Goal: Find specific page/section: Find specific page/section

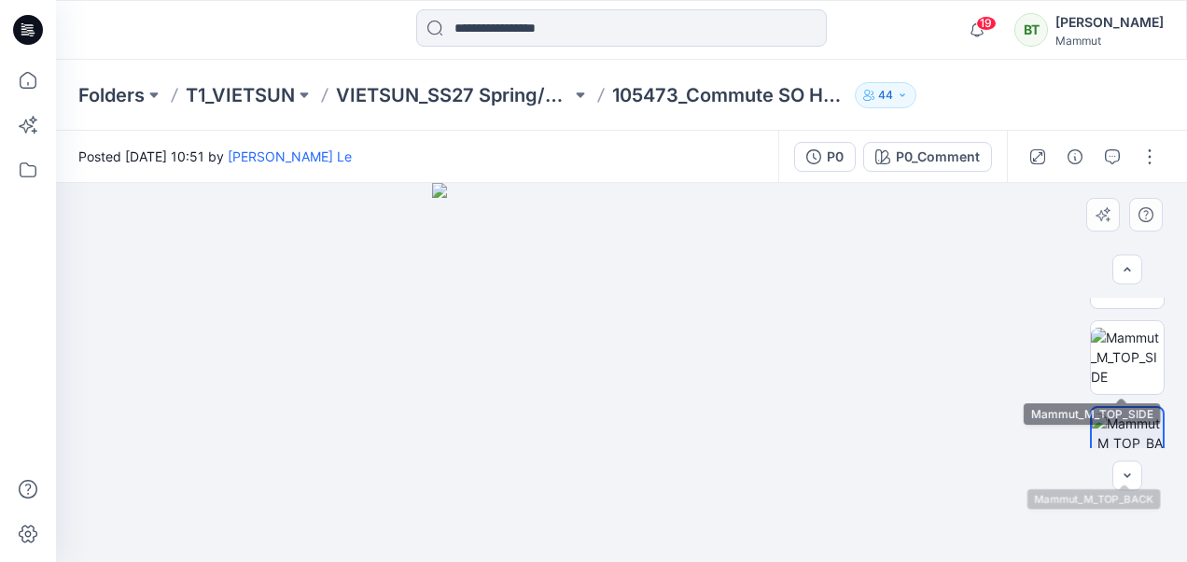
scroll to position [147, 0]
click at [1133, 357] on img at bounding box center [1127, 358] width 73 height 59
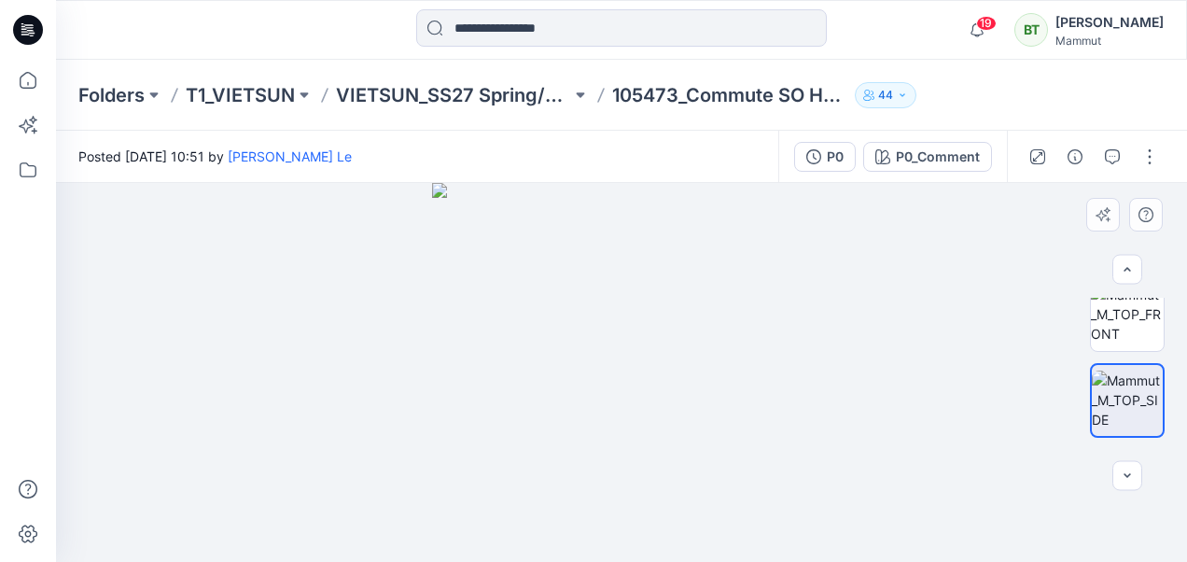
scroll to position [86, 0]
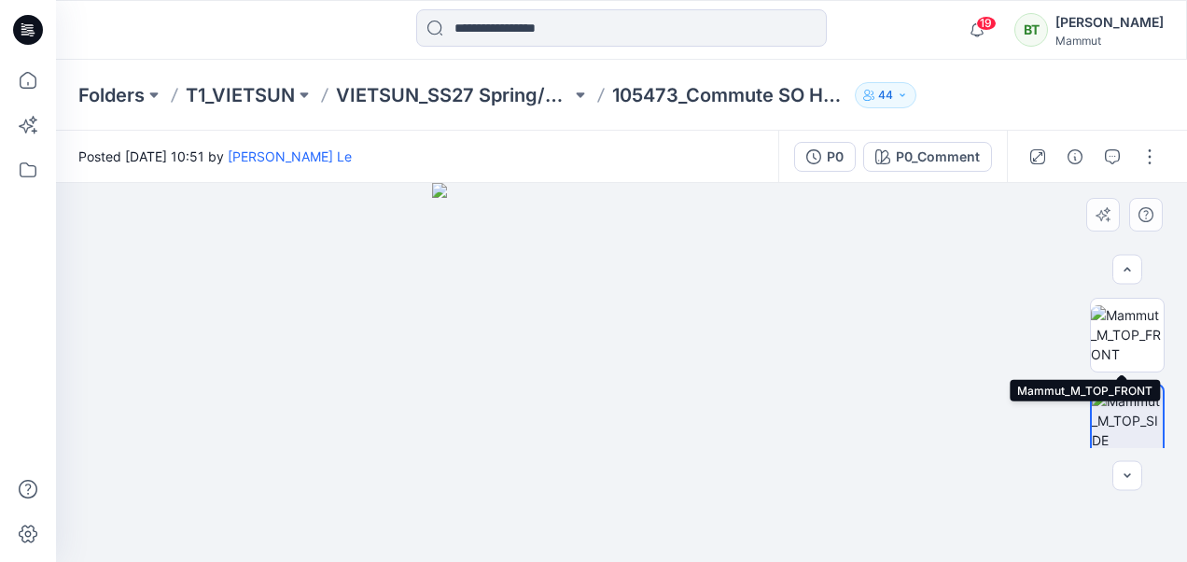
click at [1133, 357] on img at bounding box center [1127, 334] width 73 height 59
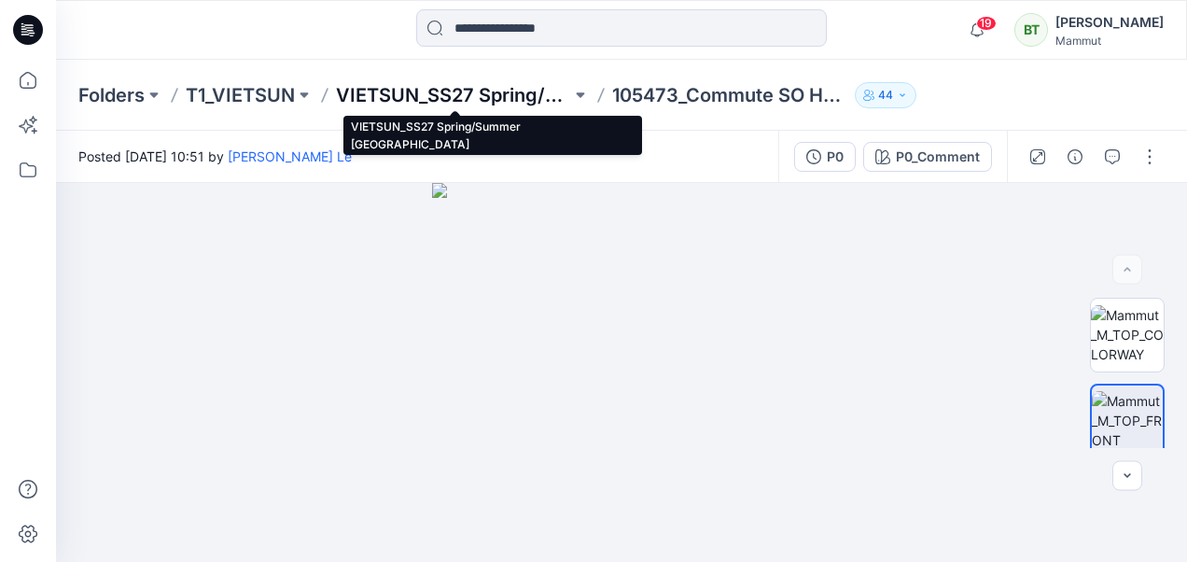
click at [414, 102] on p "VIETSUN_SS27 Spring/Summer [GEOGRAPHIC_DATA]" at bounding box center [453, 95] width 235 height 26
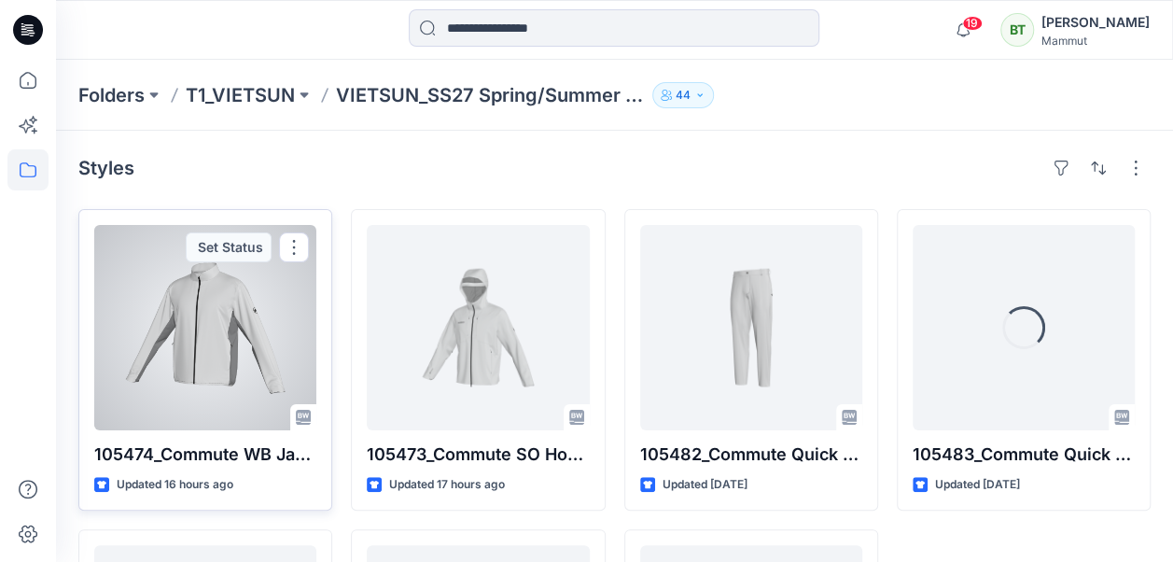
click at [252, 304] on div at bounding box center [205, 327] width 222 height 205
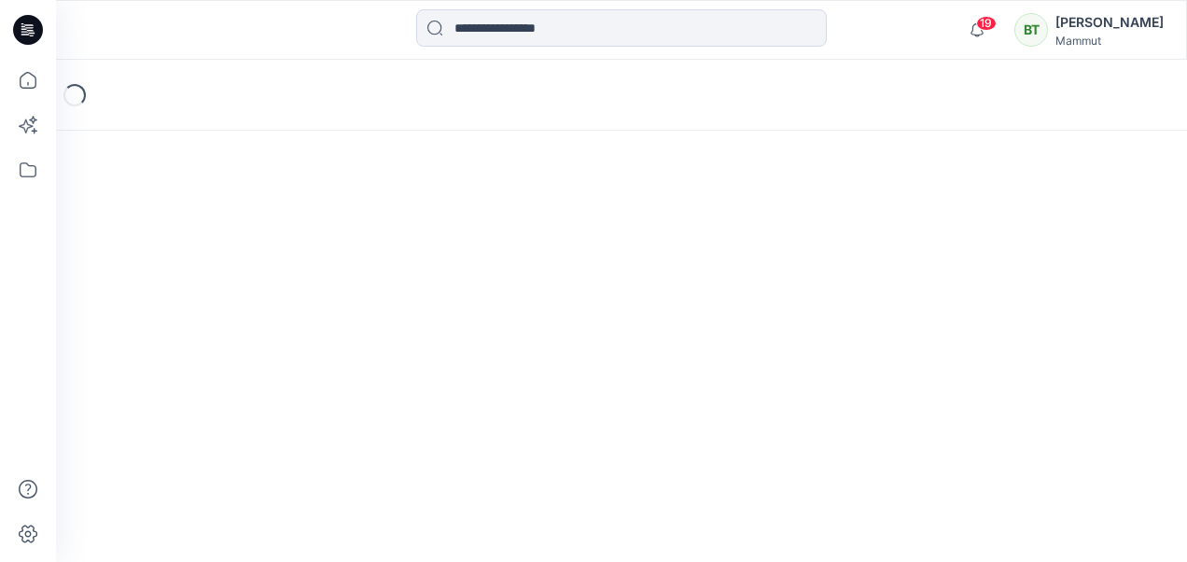
click at [252, 304] on div "Loading..." at bounding box center [621, 311] width 1131 height 502
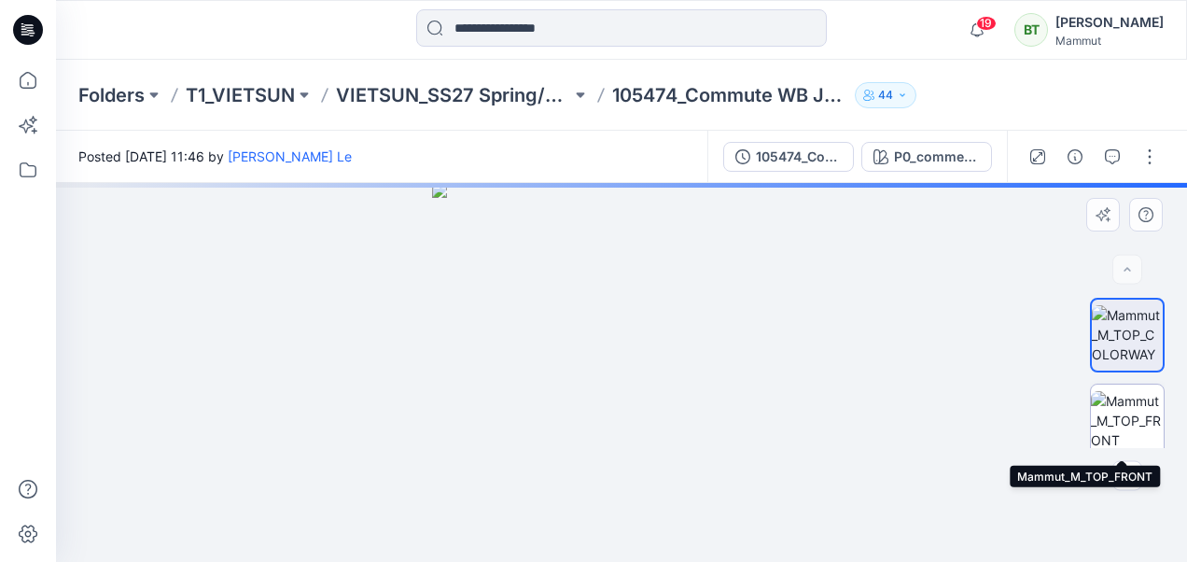
click at [1124, 413] on img at bounding box center [1127, 420] width 73 height 59
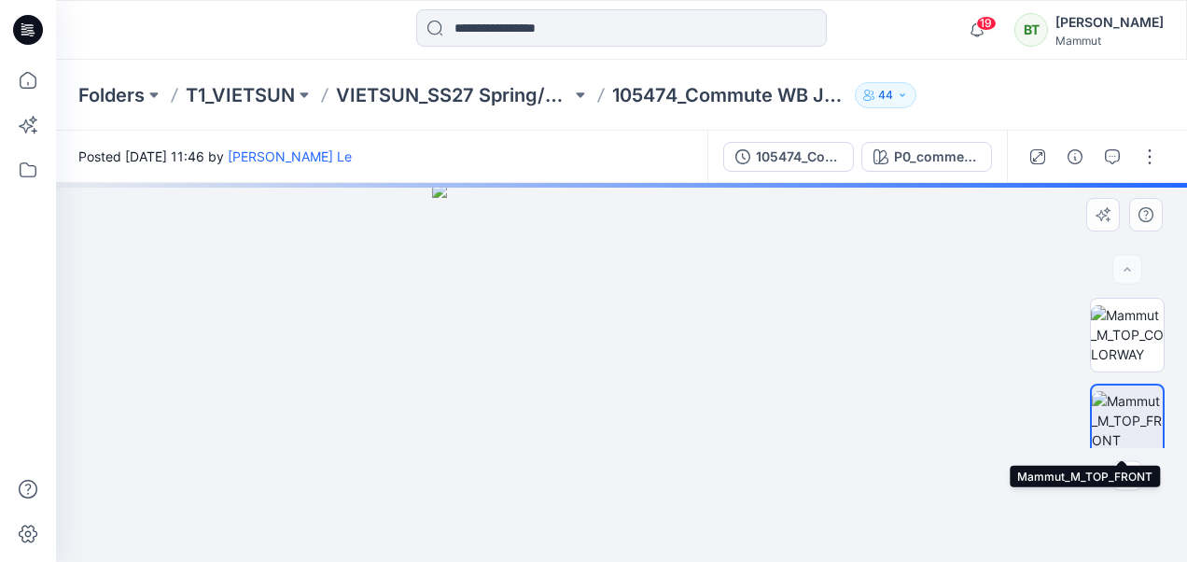
click at [1124, 413] on img at bounding box center [1127, 420] width 71 height 59
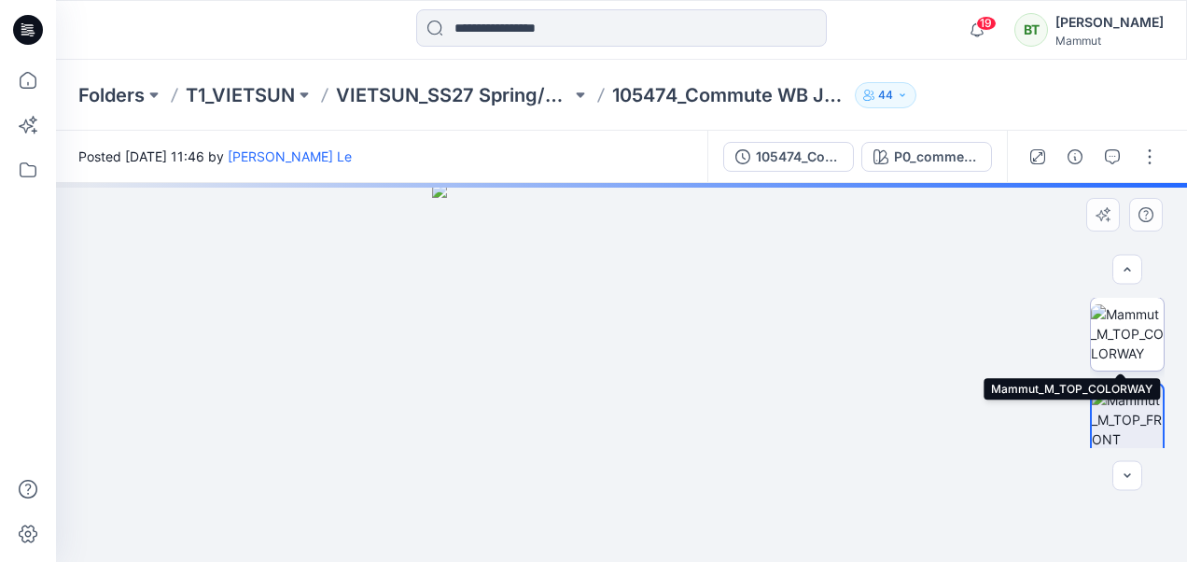
click at [1130, 332] on img at bounding box center [1127, 333] width 73 height 59
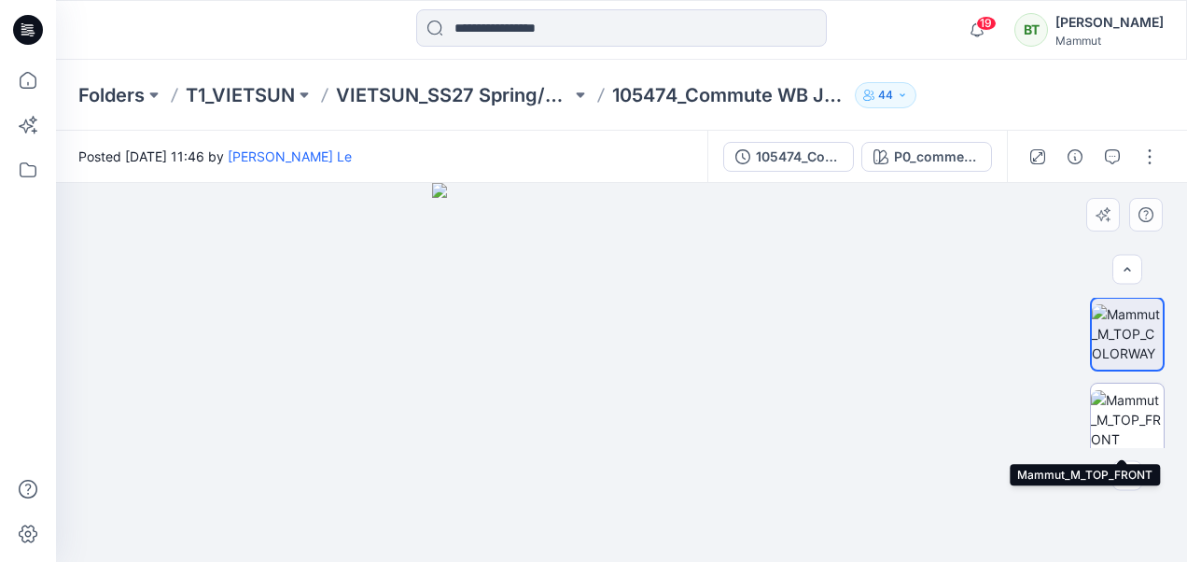
click at [1126, 421] on img at bounding box center [1127, 419] width 73 height 59
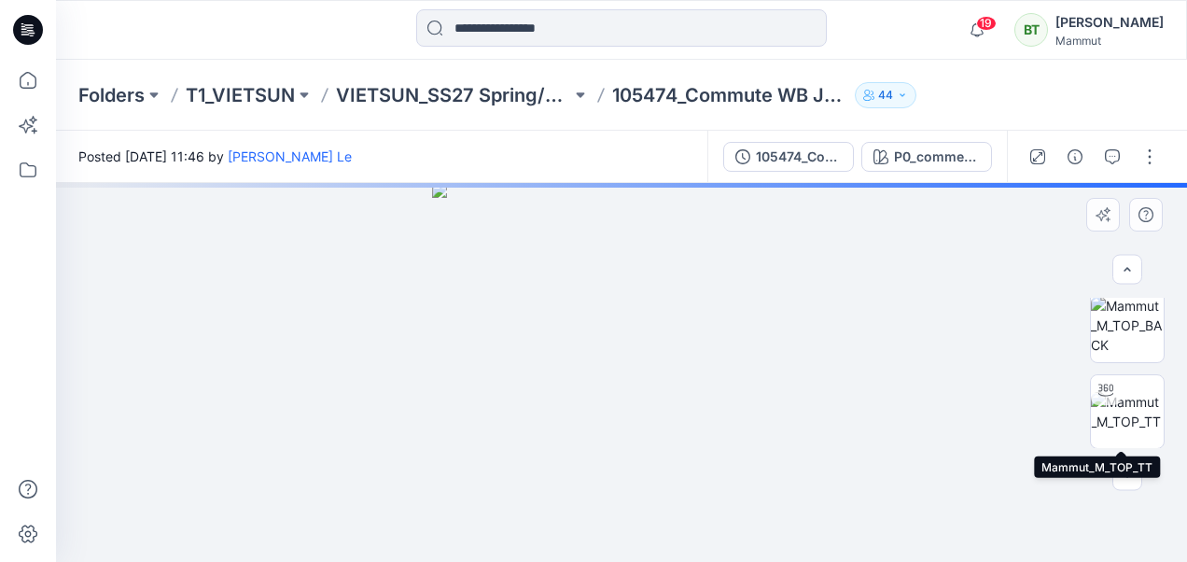
scroll to position [265, 0]
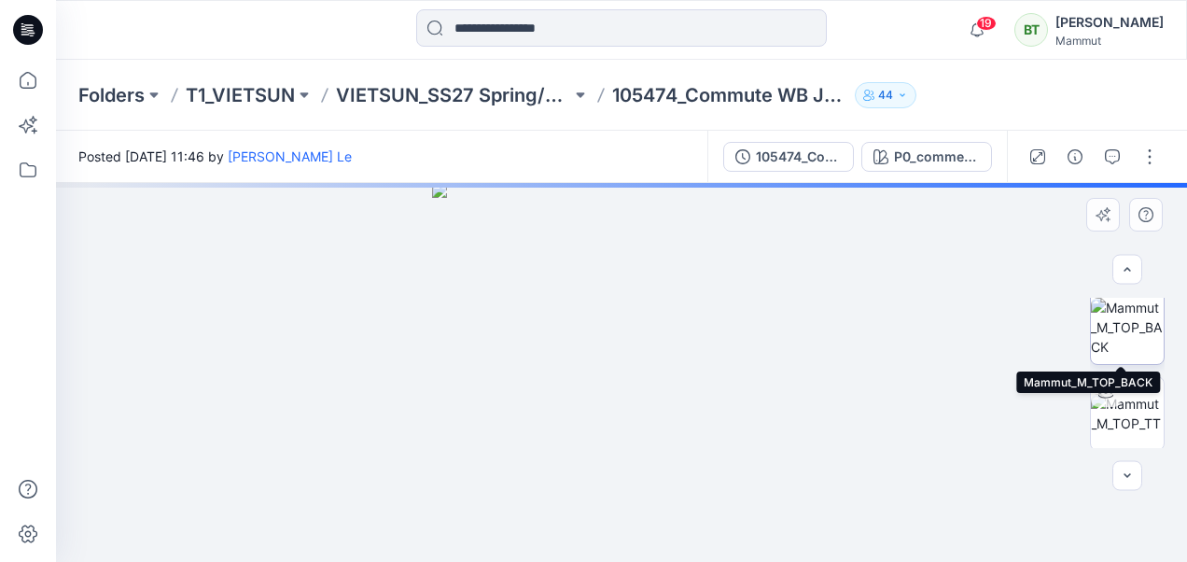
click at [1127, 328] on img at bounding box center [1127, 327] width 73 height 59
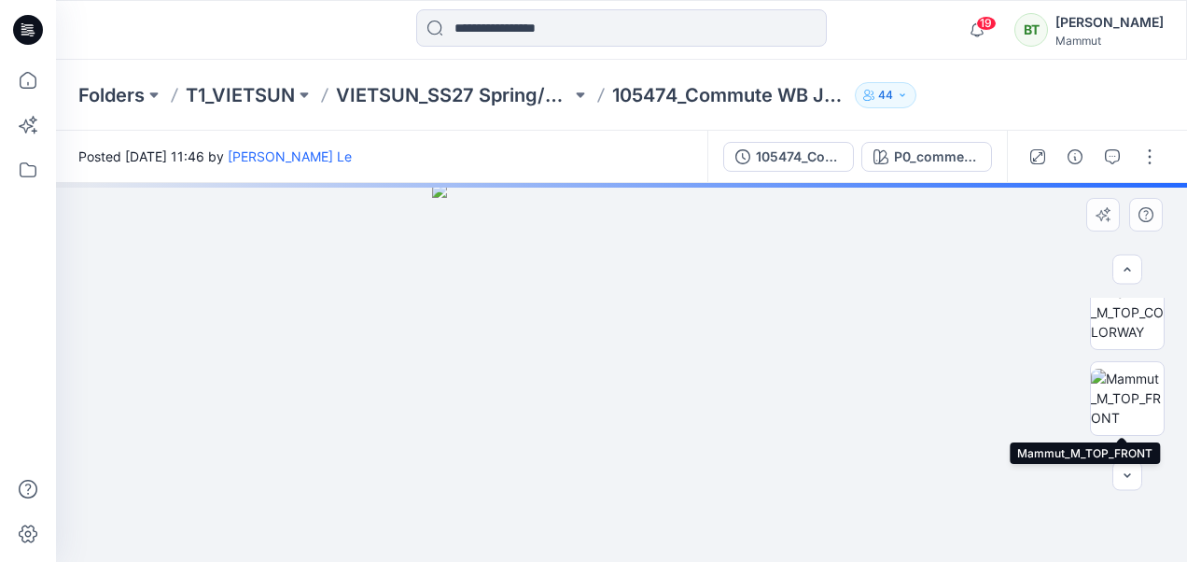
scroll to position [22, 0]
click at [1126, 369] on img at bounding box center [1127, 398] width 73 height 59
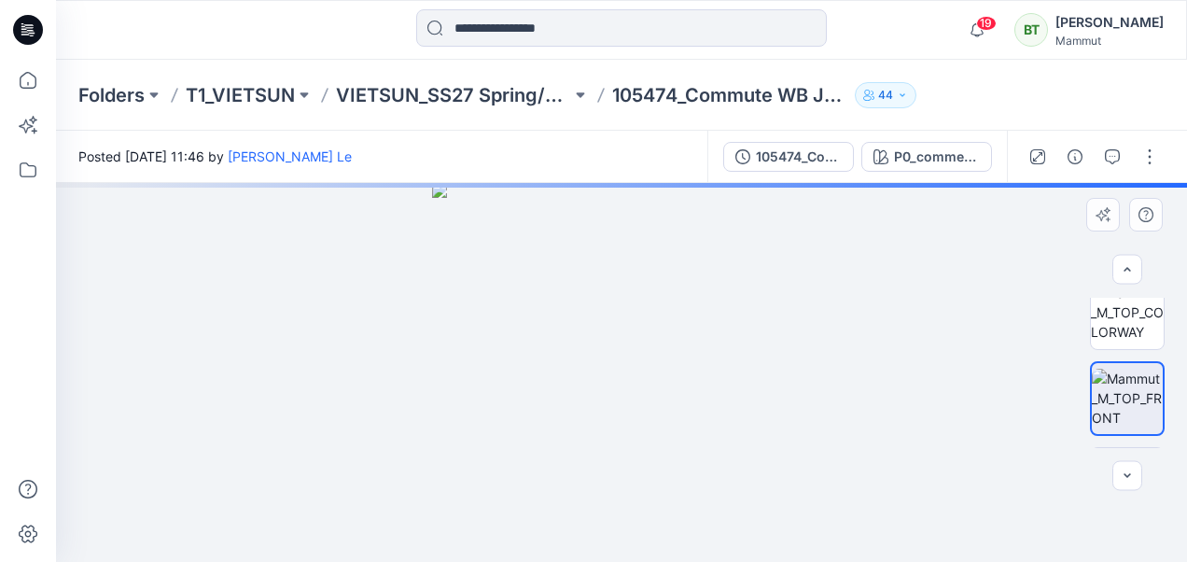
scroll to position [0, 0]
